Goal: Information Seeking & Learning: Learn about a topic

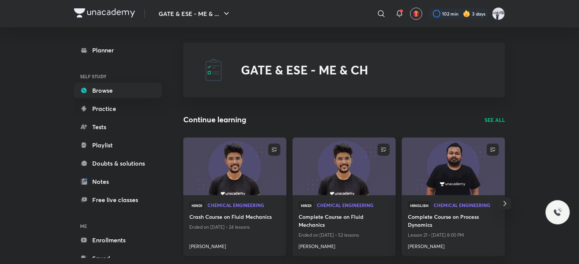
click at [251, 171] on img at bounding box center [234, 166] width 105 height 59
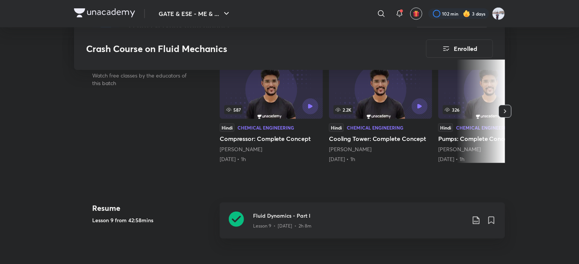
scroll to position [228, 0]
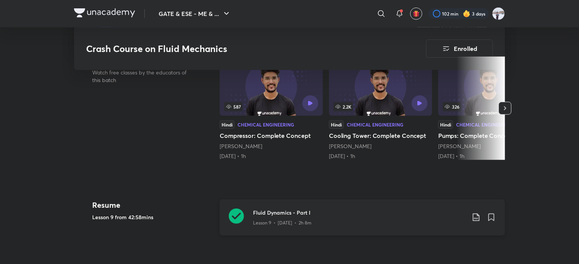
click at [273, 219] on p "Lesson 9 • Oct 8 • 2h 8m" at bounding box center [282, 222] width 58 height 7
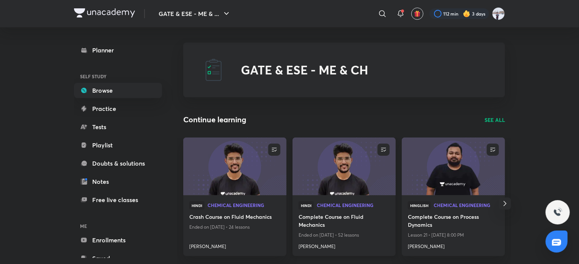
click at [345, 167] on img at bounding box center [343, 166] width 105 height 59
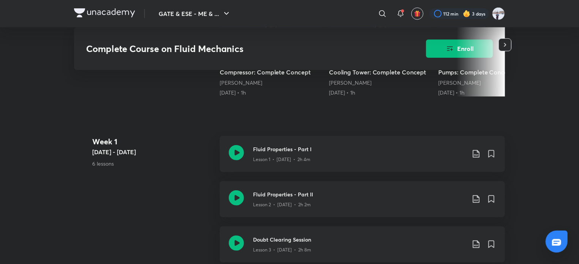
scroll to position [304, 0]
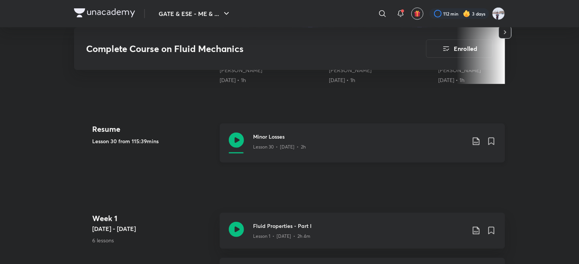
click at [303, 136] on h3 "Minor Losses" at bounding box center [359, 136] width 212 height 8
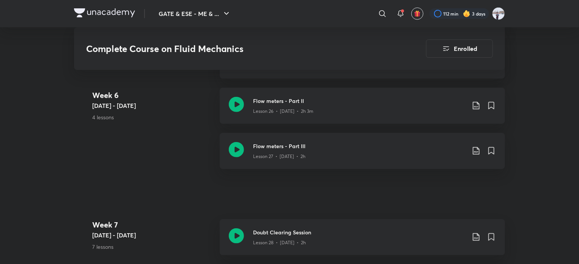
scroll to position [1745, 0]
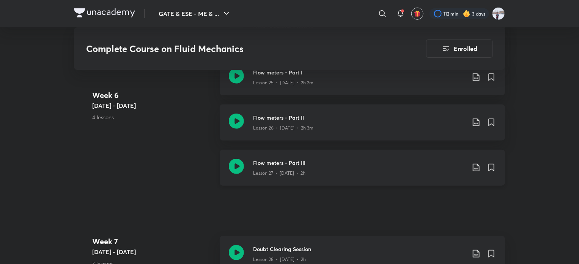
click at [292, 172] on p "Lesson 27 • Apr 4 • 2h" at bounding box center [279, 173] width 52 height 7
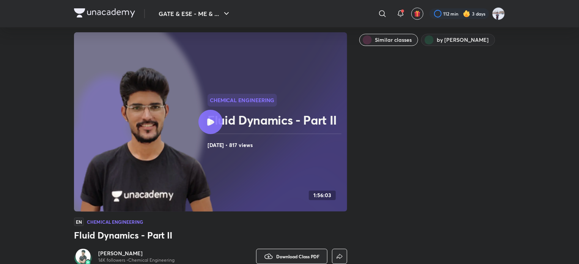
scroll to position [76, 0]
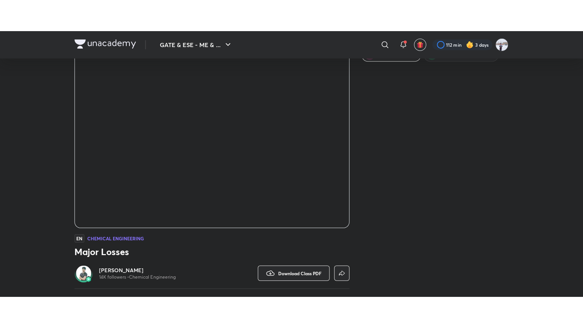
scroll to position [269, 0]
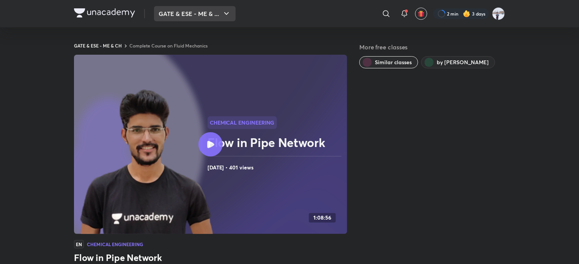
click at [179, 11] on button "GATE & ESE - ME & ..." at bounding box center [195, 13] width 82 height 15
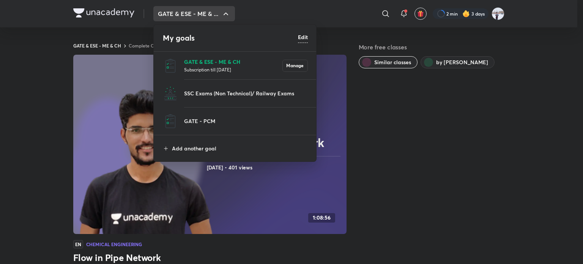
click at [202, 58] on p "GATE & ESE - ME & CH" at bounding box center [233, 62] width 98 height 8
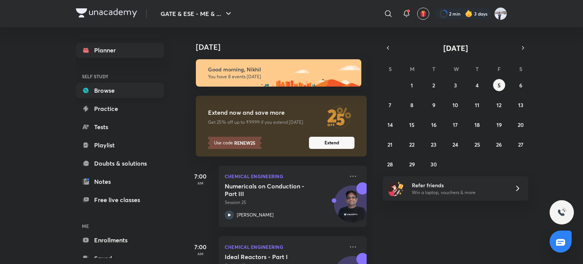
click at [109, 83] on link "Browse" at bounding box center [120, 90] width 88 height 15
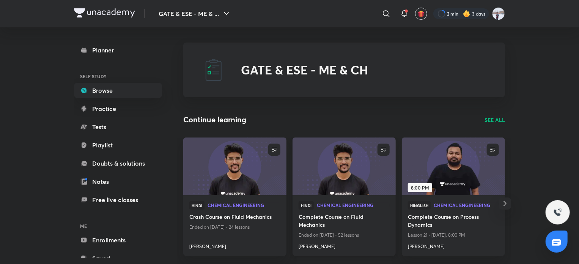
click at [346, 175] on img at bounding box center [343, 166] width 105 height 59
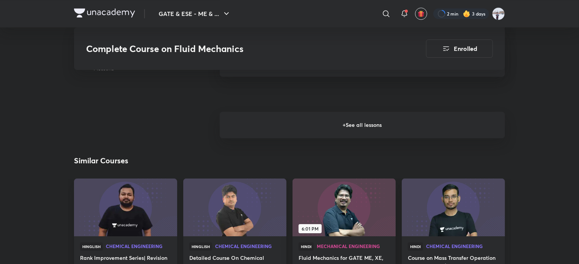
scroll to position [1138, 0]
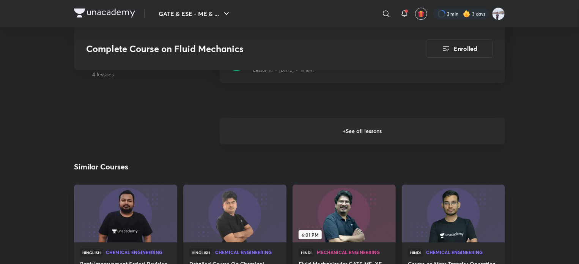
click at [335, 126] on h6 "+ See all lessons" at bounding box center [362, 131] width 285 height 27
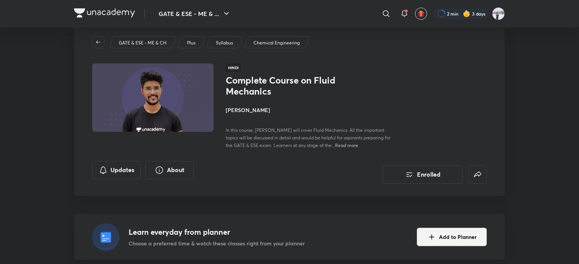
scroll to position [0, 0]
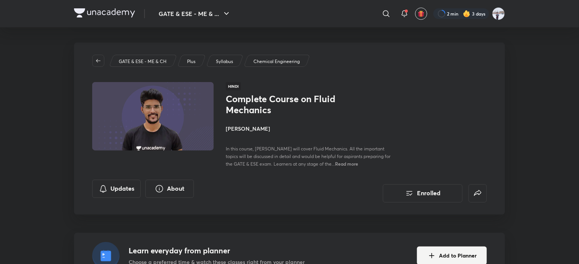
drag, startPoint x: 422, startPoint y: 89, endPoint x: 412, endPoint y: 124, distance: 36.3
click at [412, 124] on div "Hindi Complete Course on Fluid Mechanics Devendra Poonia In this course, Devend…" at bounding box center [356, 124] width 261 height 85
click at [449, 94] on div "Complete Course on Fluid Mechanics Devendra Poonia In this course, Devendra Poo…" at bounding box center [356, 130] width 261 height 74
click at [199, 11] on button "GATE & ESE - ME & ..." at bounding box center [195, 13] width 82 height 15
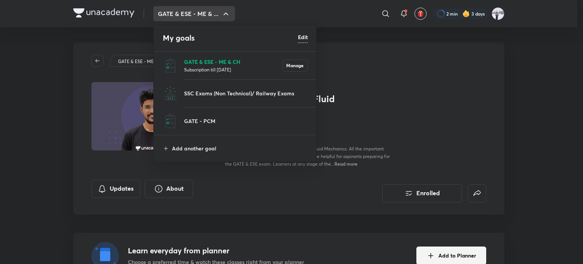
click at [209, 63] on p "GATE & ESE - ME & CH" at bounding box center [233, 62] width 98 height 8
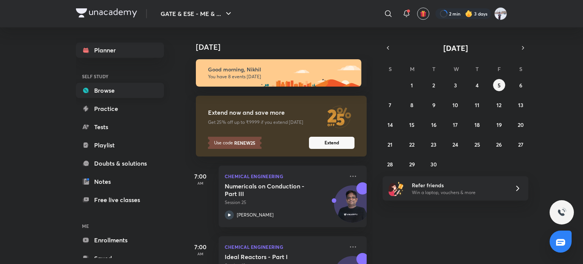
click at [96, 91] on link "Browse" at bounding box center [120, 90] width 88 height 15
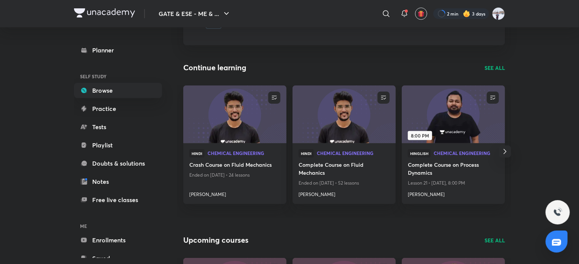
scroll to position [76, 0]
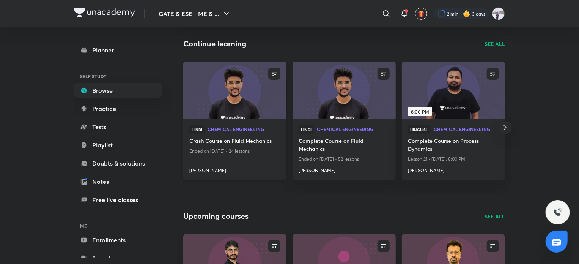
click at [213, 170] on h4 "[PERSON_NAME]" at bounding box center [234, 169] width 91 height 10
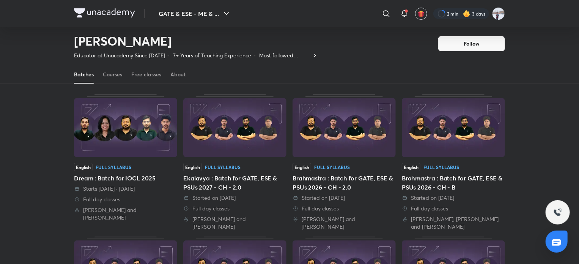
scroll to position [23, 0]
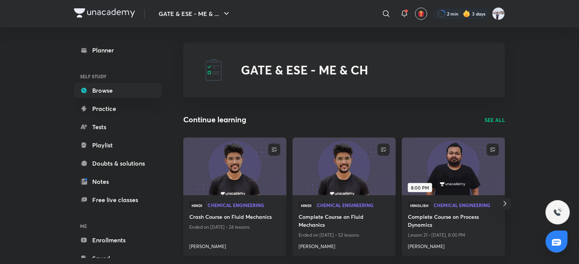
click at [241, 164] on img at bounding box center [234, 166] width 105 height 59
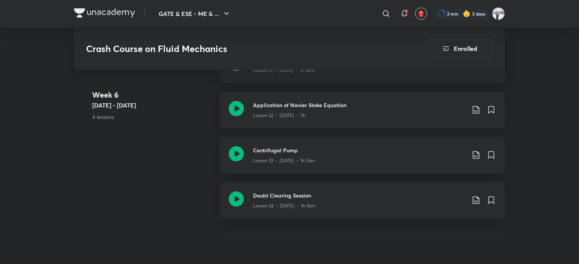
scroll to position [1556, 0]
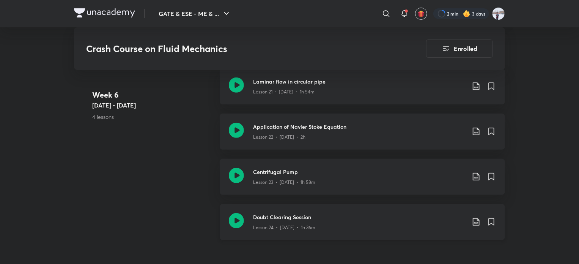
click at [316, 227] on div "Lesson 24 • [DATE] • 1h 36m" at bounding box center [359, 226] width 212 height 10
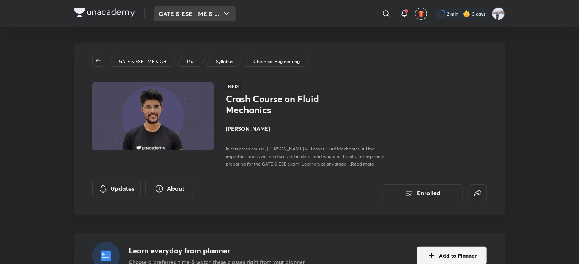
click at [189, 17] on button "GATE & ESE - ME & ..." at bounding box center [195, 13] width 82 height 15
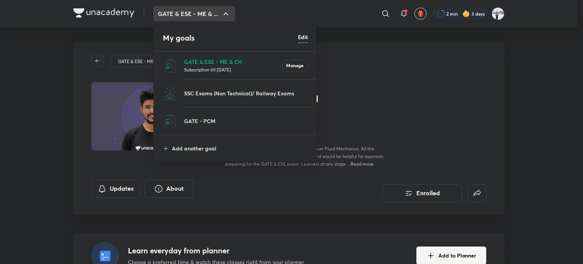
click at [194, 69] on p "Subscription till 26 Feb 2026" at bounding box center [233, 70] width 98 height 8
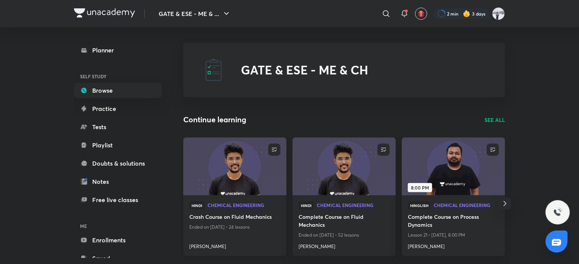
click at [209, 165] on img at bounding box center [234, 166] width 105 height 59
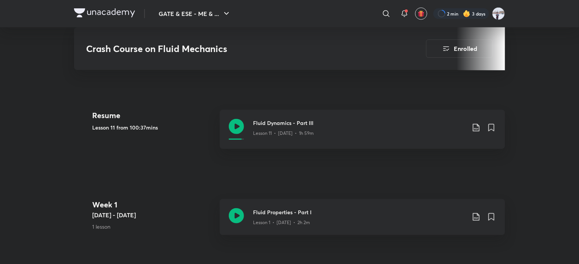
scroll to position [304, 0]
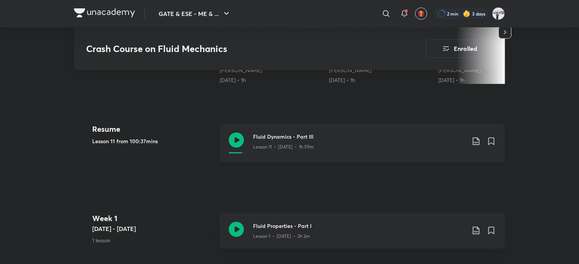
click at [282, 142] on div "Lesson 11 • [DATE] • 1h 59m" at bounding box center [359, 145] width 212 height 10
